Goal: Information Seeking & Learning: Find specific fact

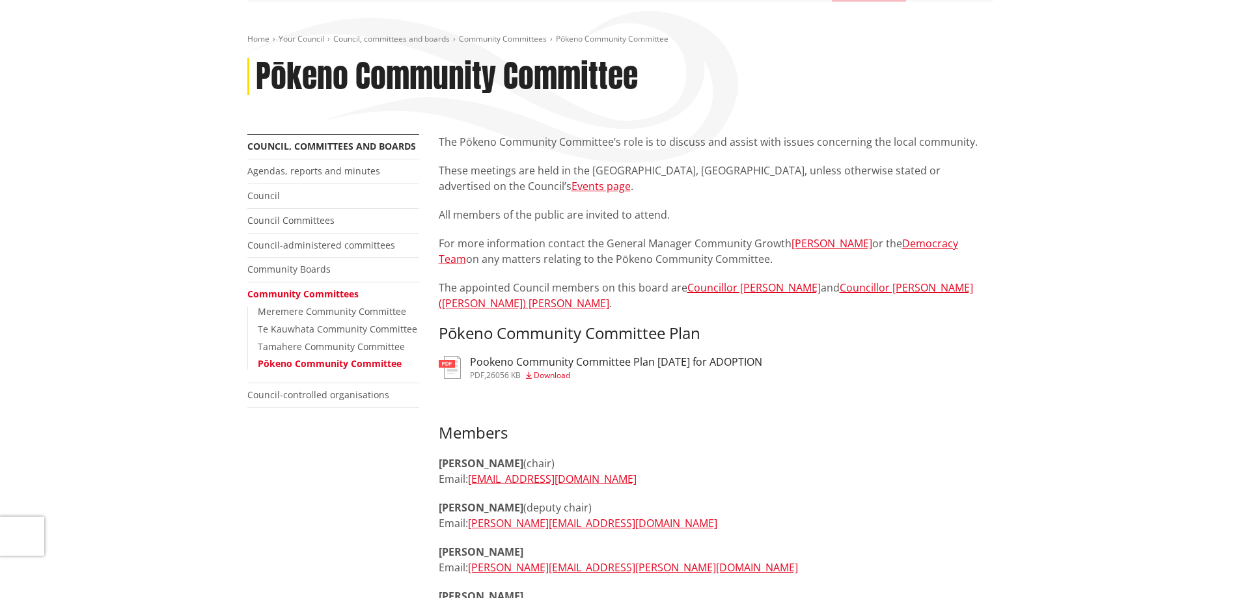
scroll to position [130, 0]
click at [325, 169] on link "Agendas, reports and minutes" at bounding box center [313, 170] width 133 height 12
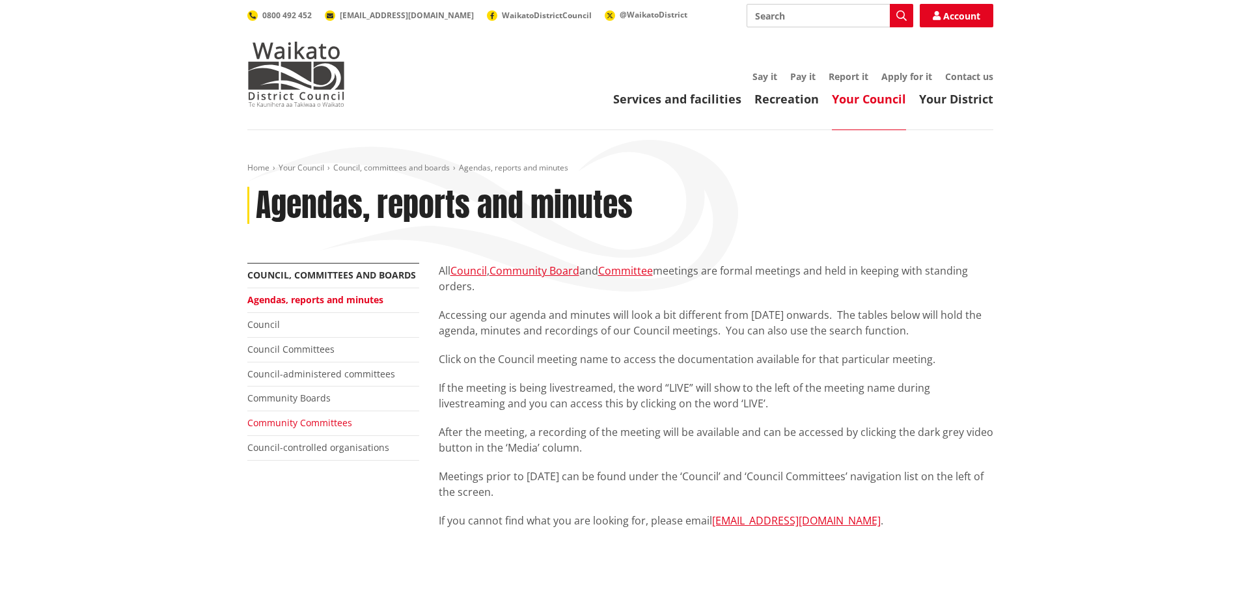
click at [299, 424] on link "Community Committees" at bounding box center [299, 423] width 105 height 12
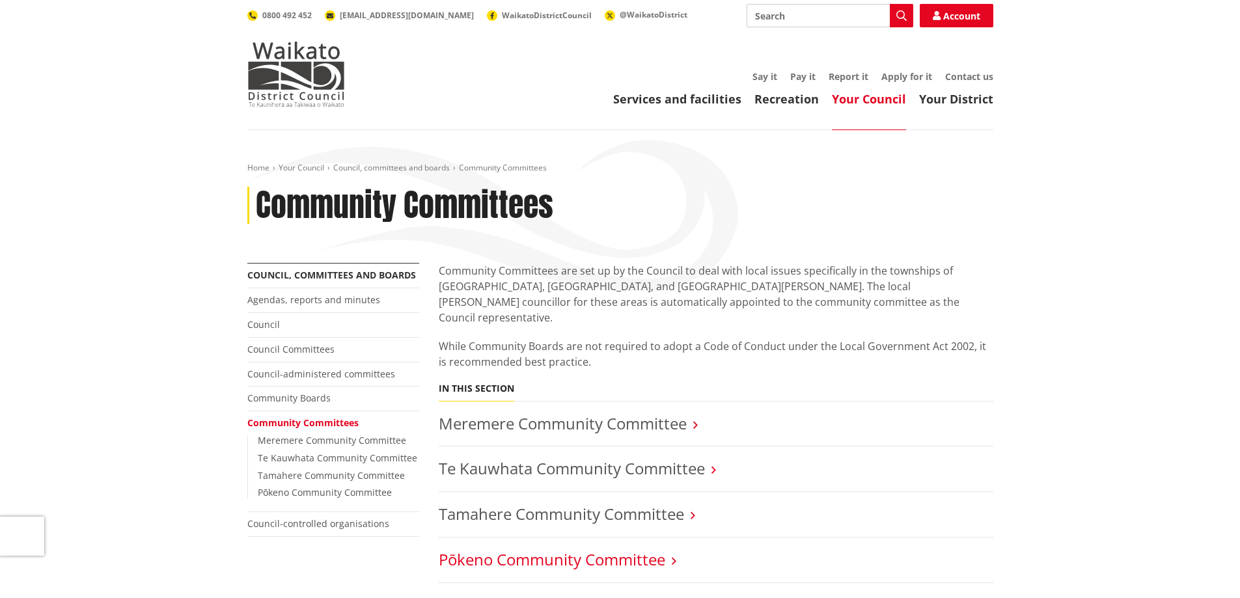
click at [592, 549] on link "Pōkeno Community Committee" at bounding box center [552, 559] width 226 height 21
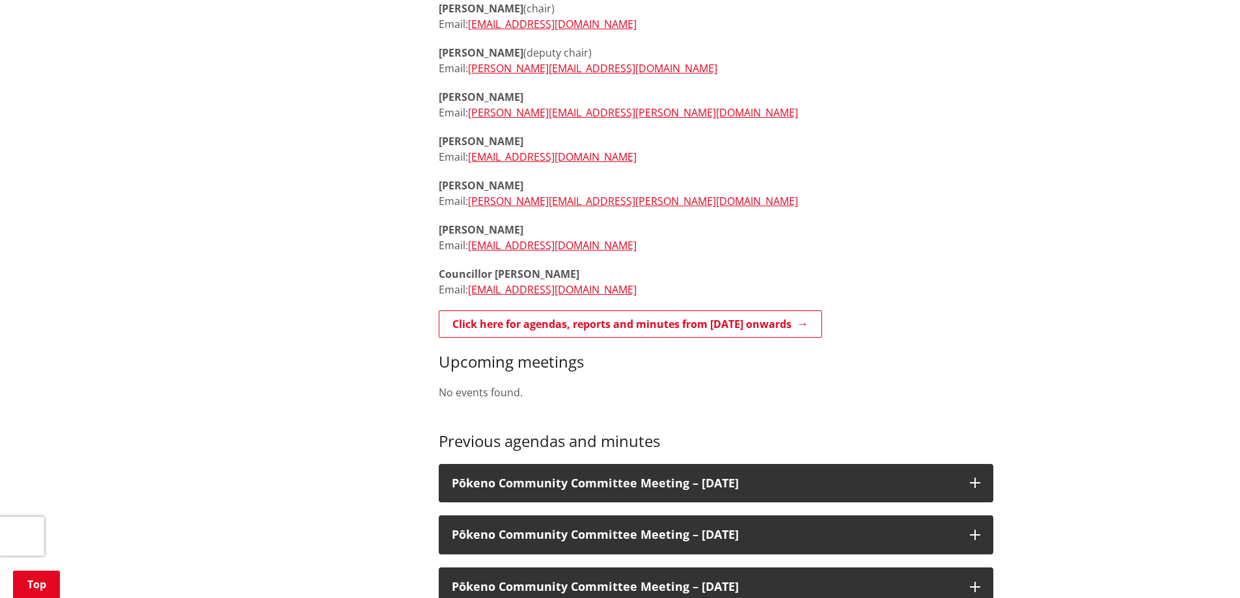
scroll to position [584, 0]
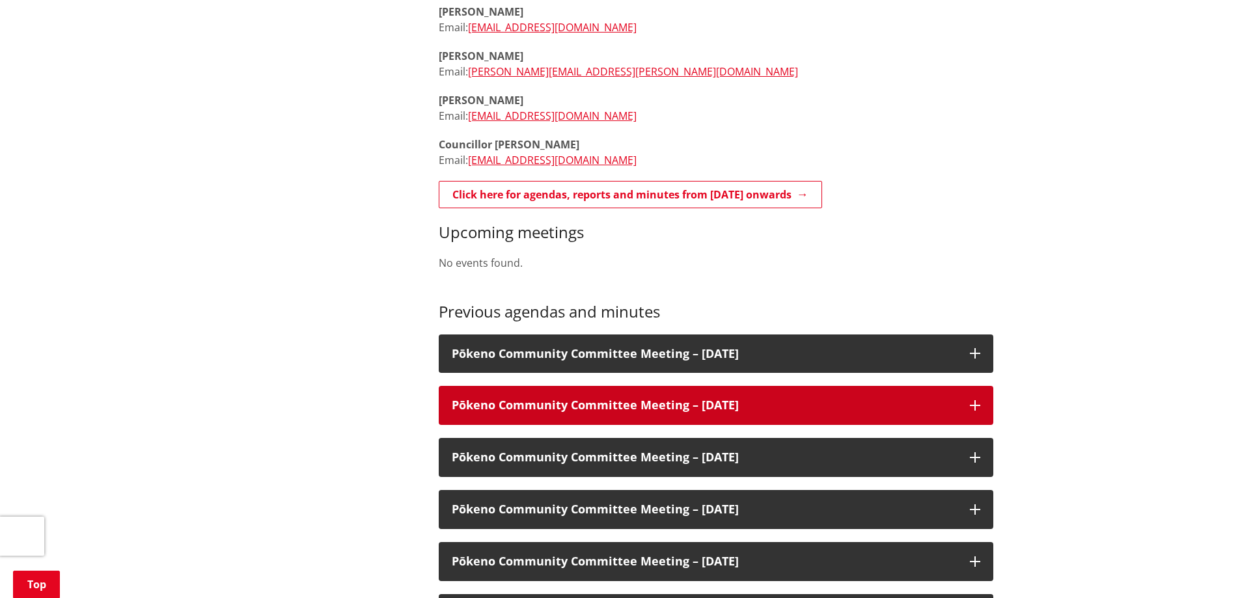
click at [545, 399] on h3 "Pōkeno Community Committee Meeting – [DATE]" at bounding box center [704, 405] width 505 height 13
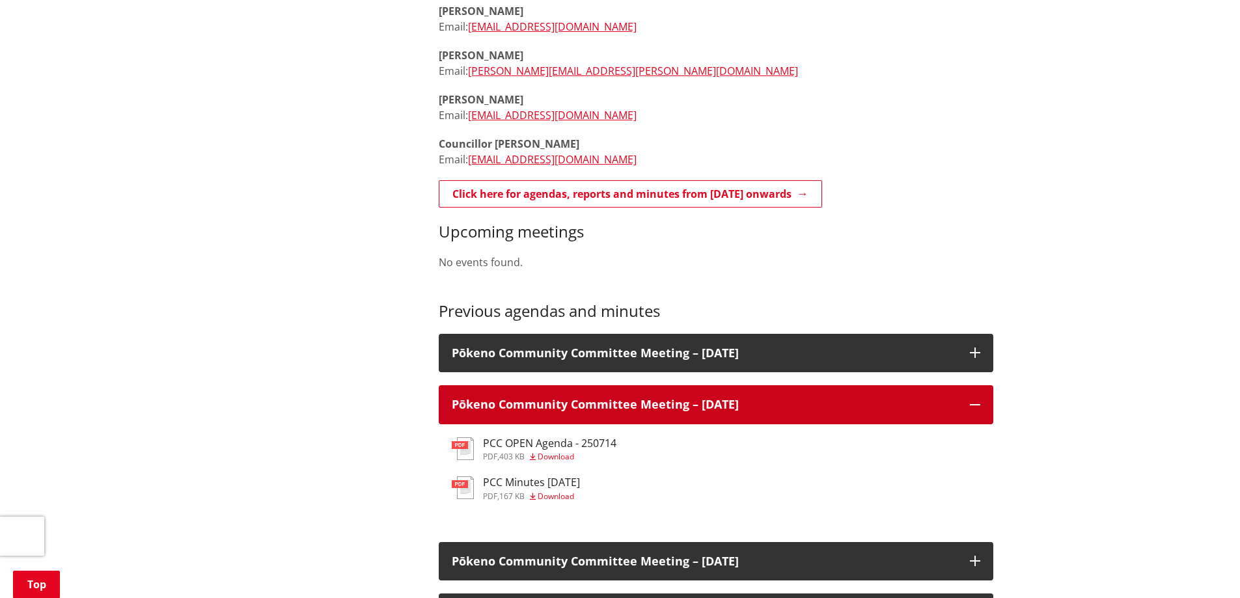
scroll to position [715, 0]
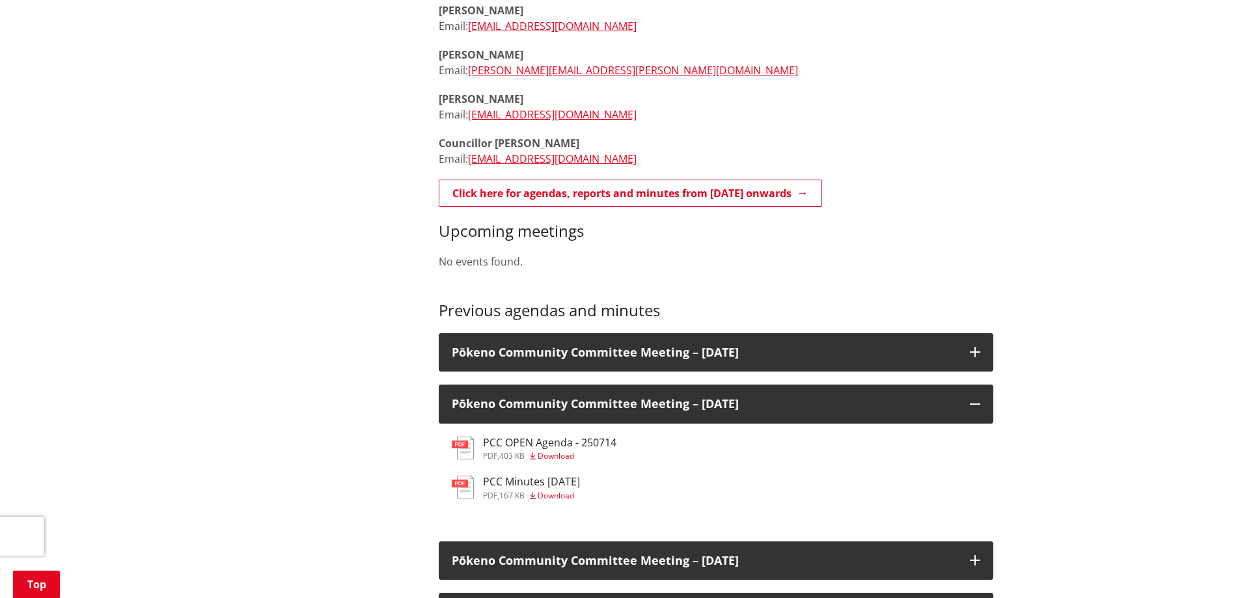
click at [519, 476] on h3 "PCC Minutes [DATE]" at bounding box center [531, 482] width 97 height 12
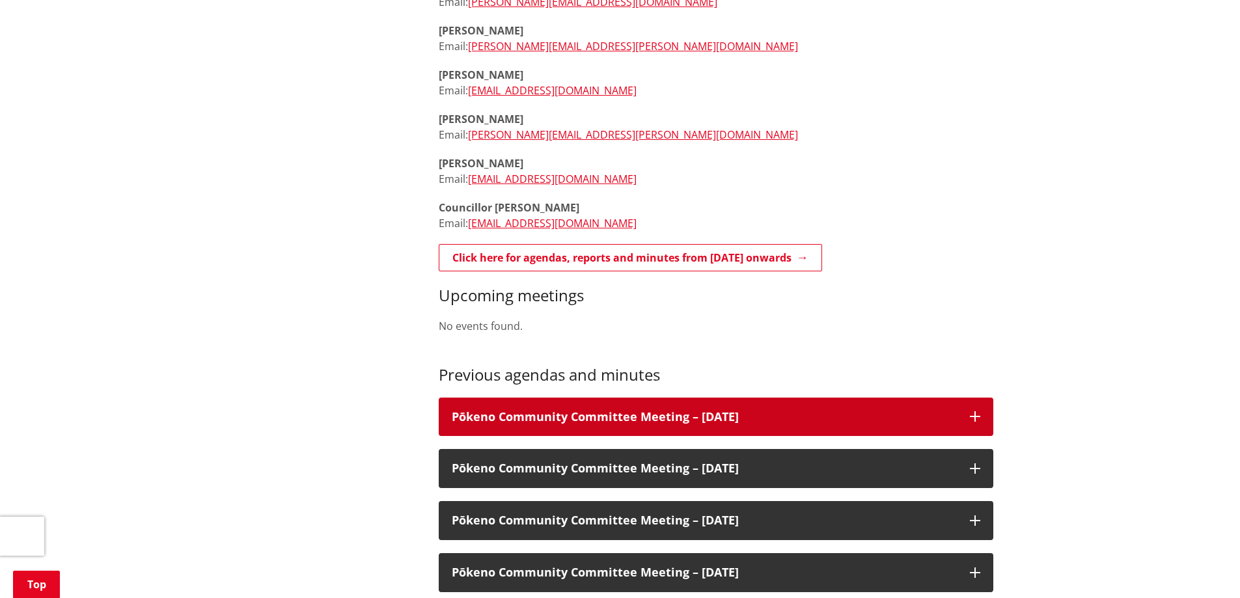
scroll to position [651, 0]
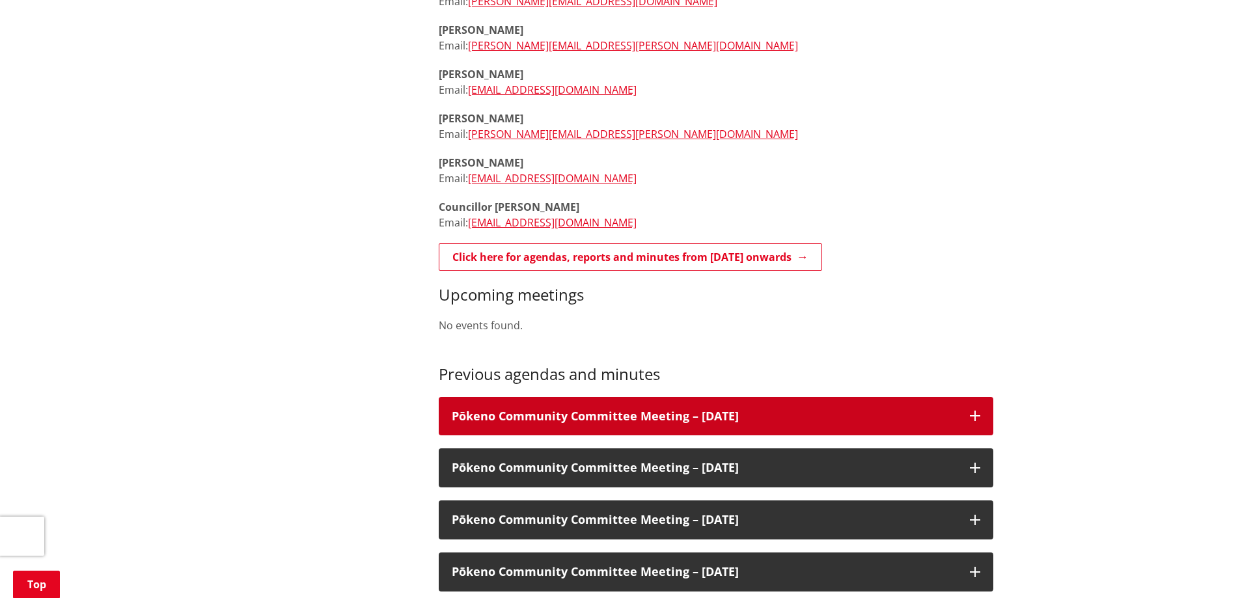
click at [665, 410] on h3 "Pōkeno Community Committee Meeting – [DATE]" at bounding box center [704, 416] width 505 height 13
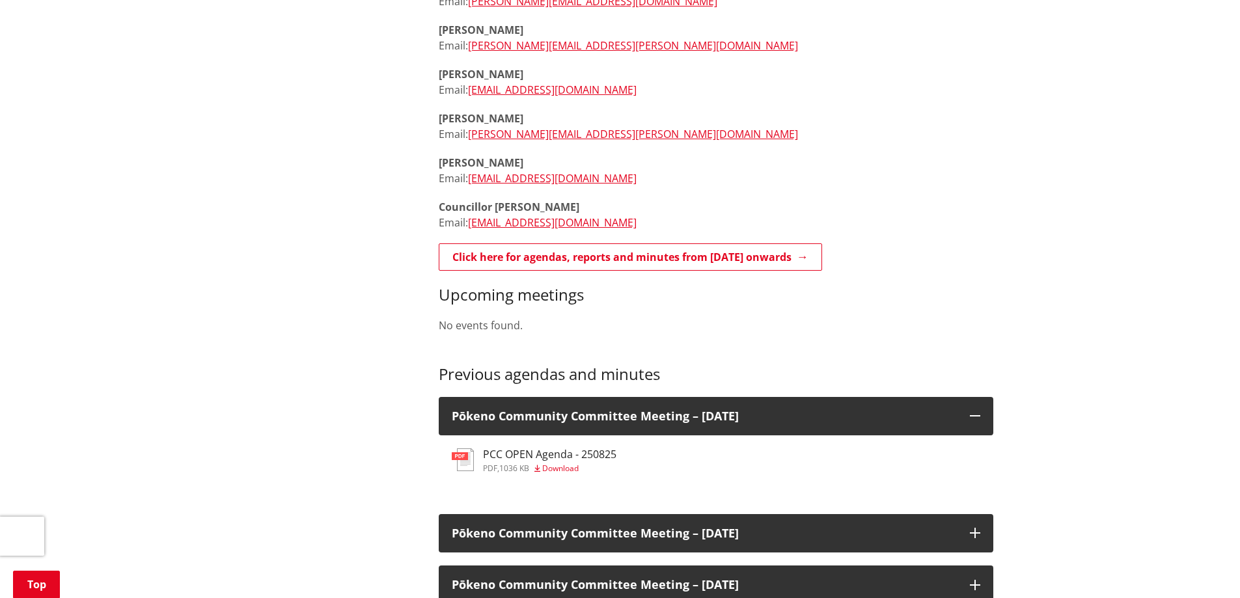
click at [561, 463] on span "Download" at bounding box center [560, 468] width 36 height 11
